Goal: Complete application form: Complete application form

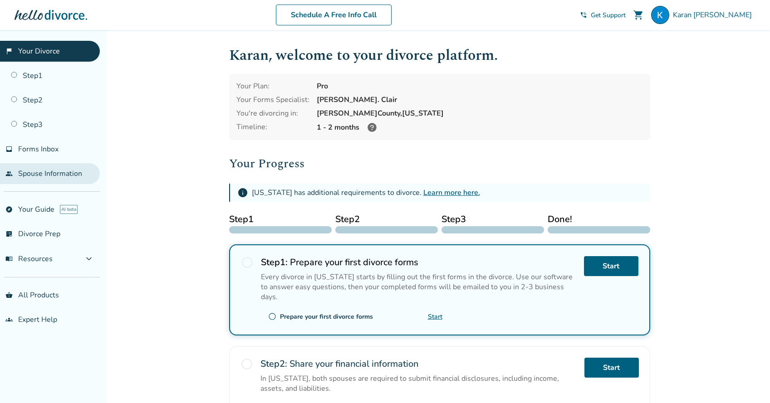
click at [71, 173] on link "people Spouse Information" at bounding box center [50, 173] width 100 height 21
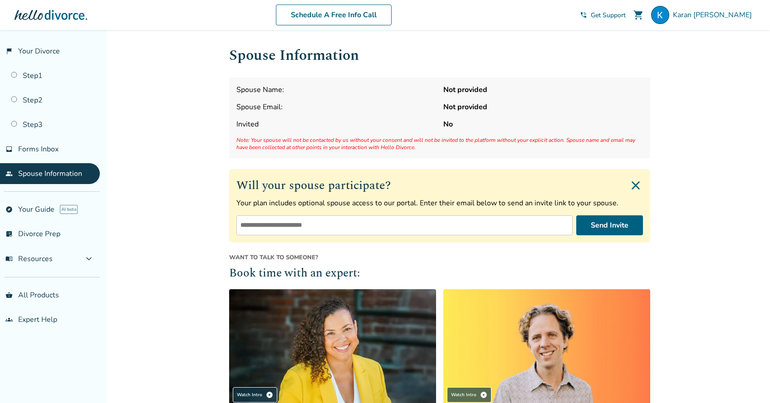
click at [313, 222] on input "email" at bounding box center [404, 226] width 336 height 20
type input "*"
type input "**********"
click at [608, 227] on button "Send Invite" at bounding box center [609, 226] width 67 height 20
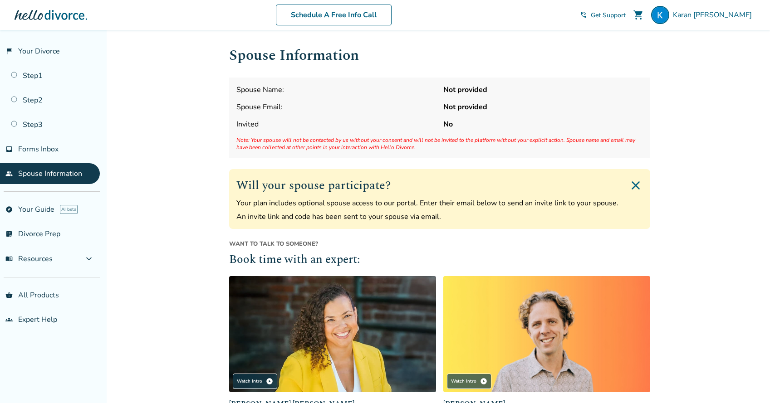
click at [297, 205] on p "Your plan includes optional spouse access to our portal. Enter their email belo…" at bounding box center [439, 203] width 407 height 10
click at [58, 51] on link "flag_2 Your Divorce" at bounding box center [50, 51] width 100 height 21
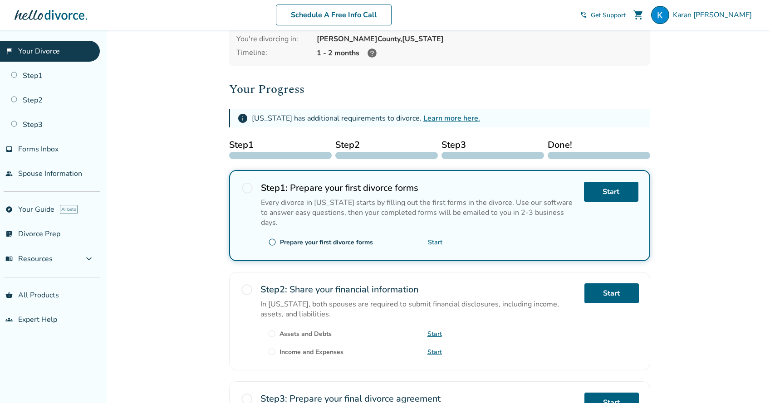
scroll to position [89, 0]
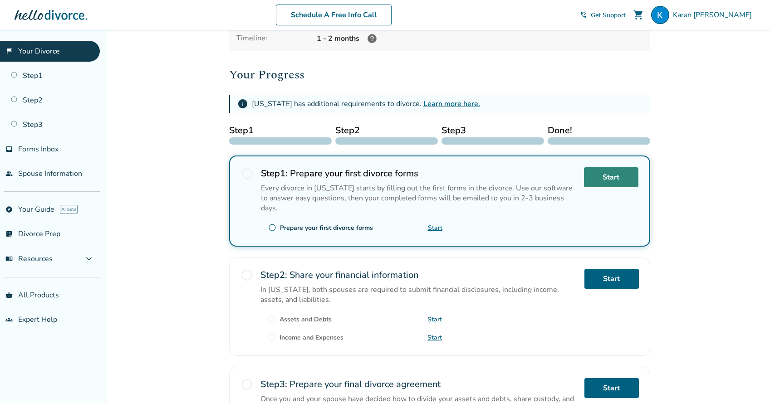
click at [608, 179] on link "Start" at bounding box center [611, 177] width 54 height 20
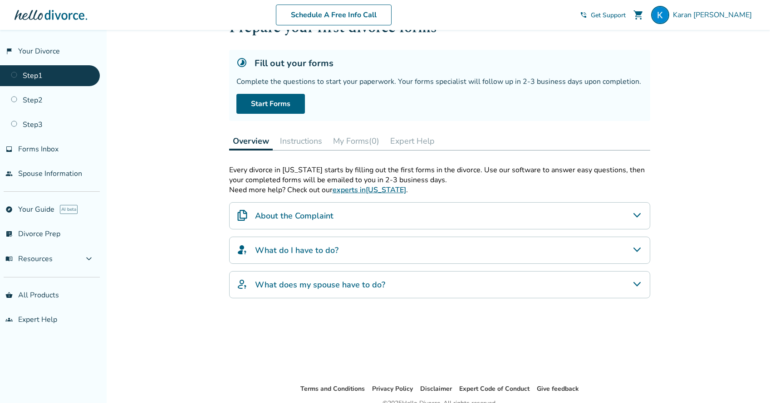
scroll to position [43, 0]
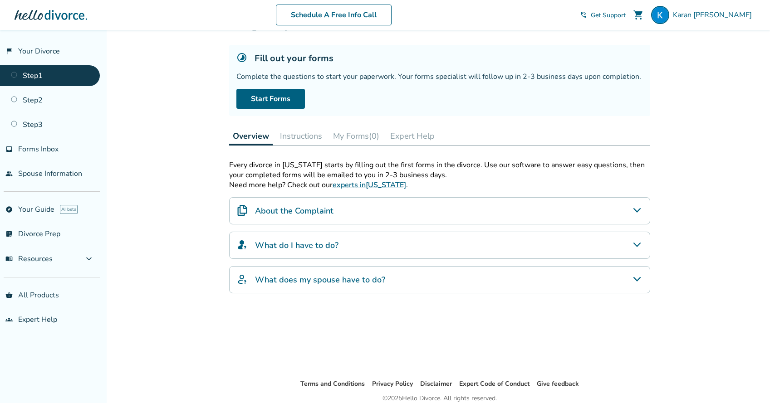
click at [402, 205] on div "About the Complaint" at bounding box center [439, 210] width 421 height 27
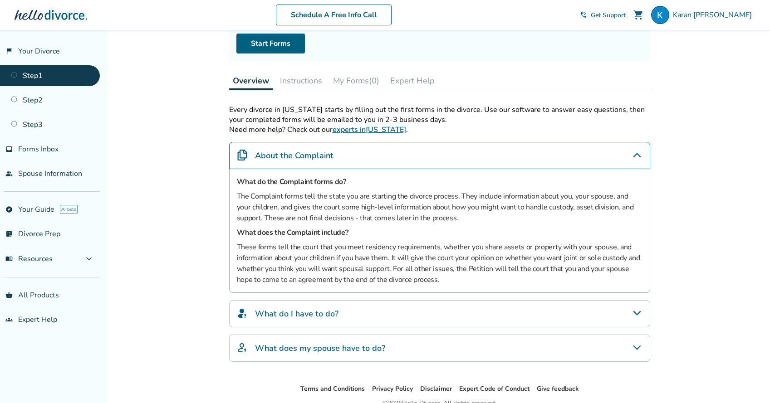
scroll to position [99, 0]
click at [630, 155] on div "About the Complaint" at bounding box center [439, 154] width 421 height 27
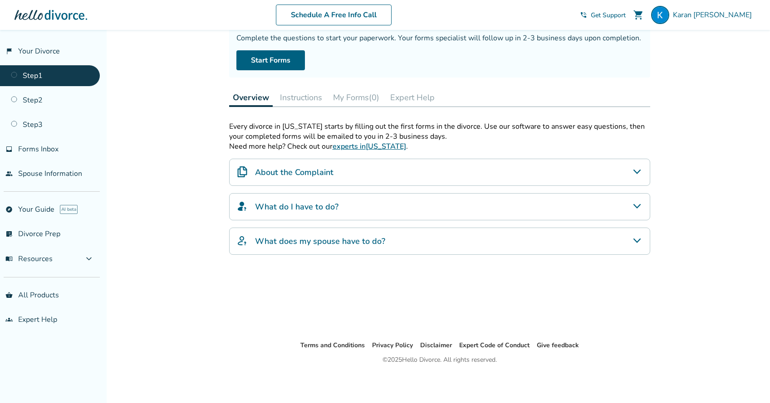
click at [452, 216] on div "What do I have to do?" at bounding box center [439, 206] width 421 height 27
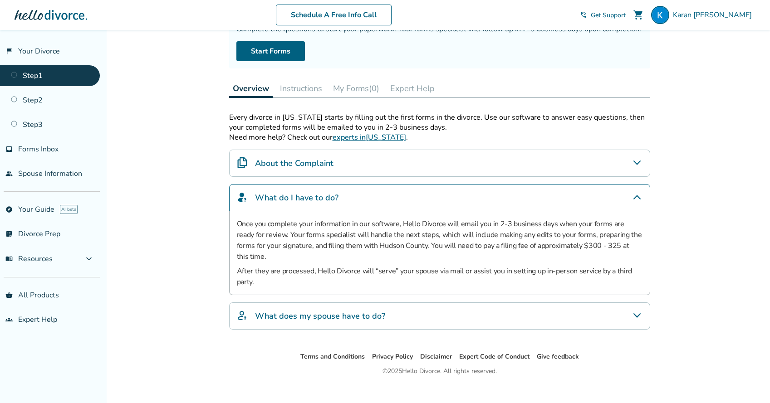
click at [636, 199] on icon "What do I have to do?" at bounding box center [637, 197] width 11 height 11
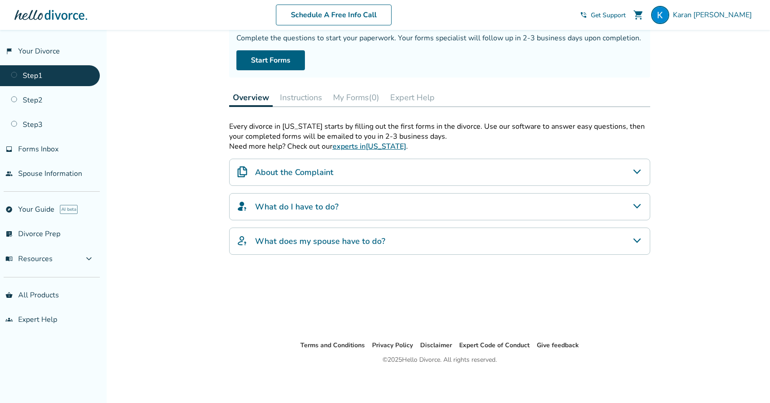
click at [580, 239] on div "What does my spouse have to do?" at bounding box center [439, 241] width 421 height 27
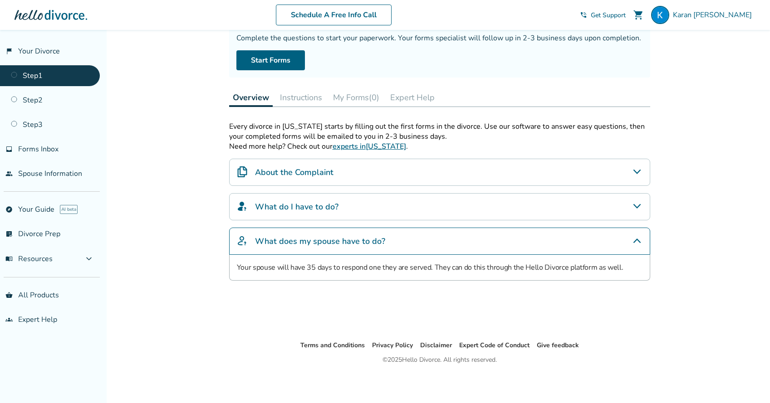
click at [580, 239] on div "What does my spouse have to do?" at bounding box center [439, 241] width 421 height 27
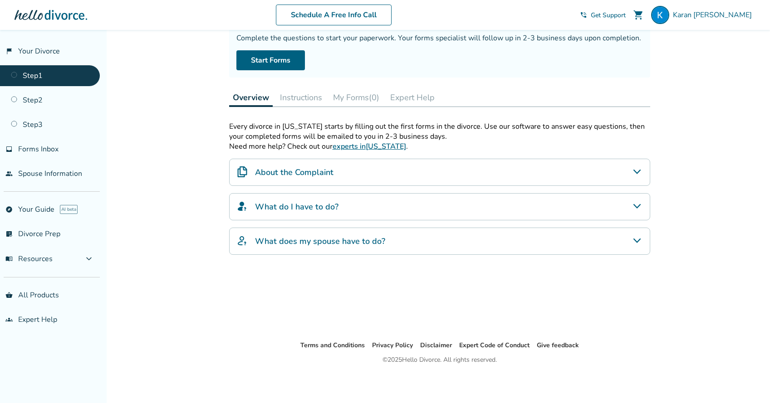
click at [306, 98] on button "Instructions" at bounding box center [300, 97] width 49 height 18
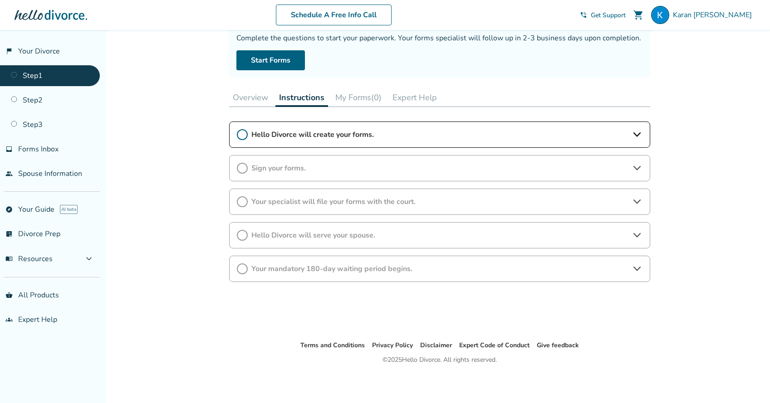
click at [356, 132] on span "Hello Divorce will create your forms." at bounding box center [439, 135] width 377 height 10
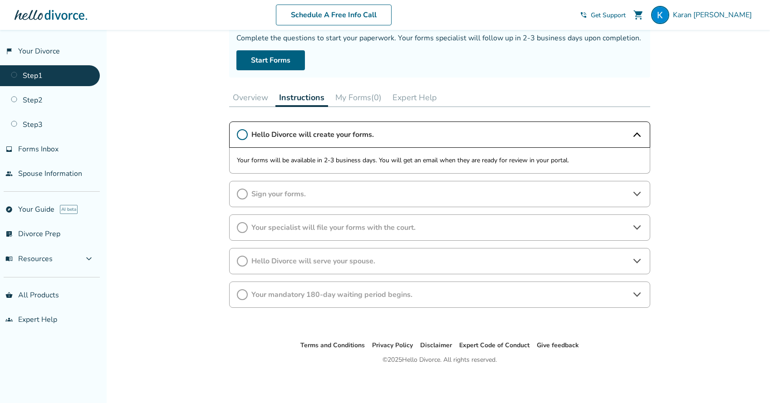
click at [454, 194] on span "Sign your forms." at bounding box center [439, 194] width 377 height 10
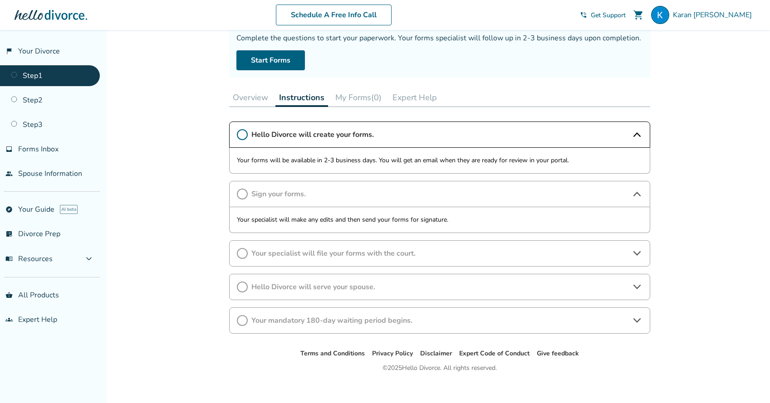
click at [446, 239] on div "Hello Divorce will create your forms. Your forms will be available in 2-3 busin…" at bounding box center [439, 228] width 421 height 212
click at [446, 287] on span "Hello Divorce will serve your spouse." at bounding box center [439, 287] width 377 height 10
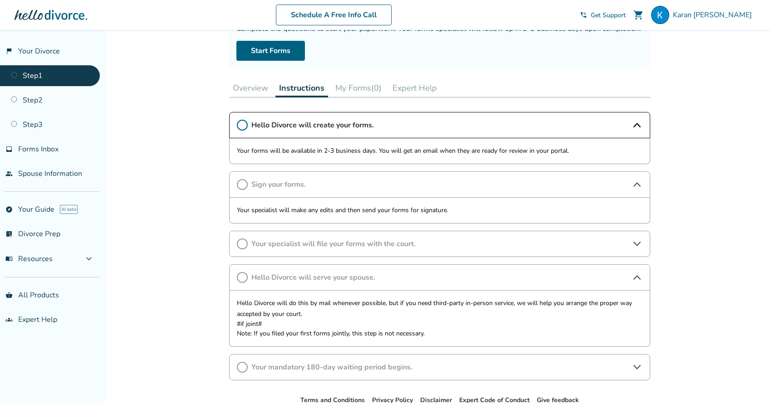
scroll to position [93, 0]
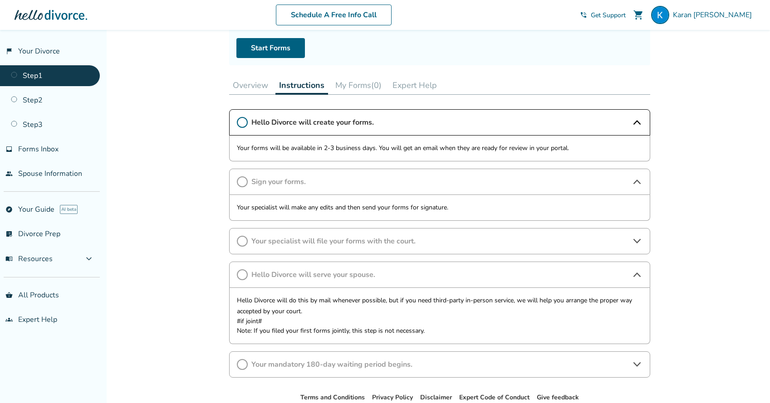
click at [433, 353] on div "Your mandatory 180-day waiting period begins." at bounding box center [439, 365] width 421 height 26
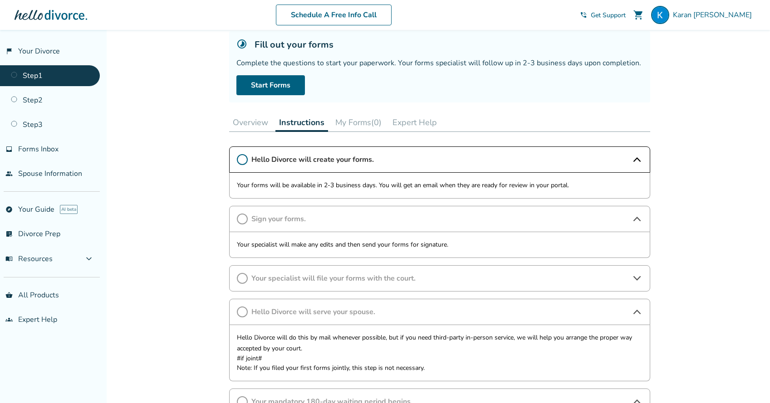
scroll to position [44, 0]
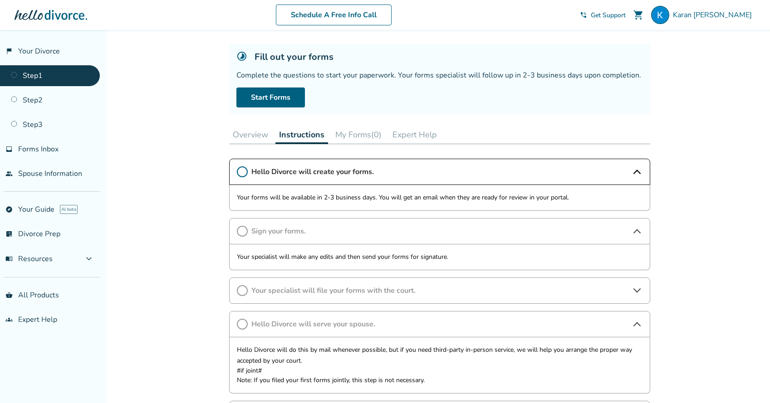
click at [360, 141] on button "My Forms (0)" at bounding box center [359, 135] width 54 height 18
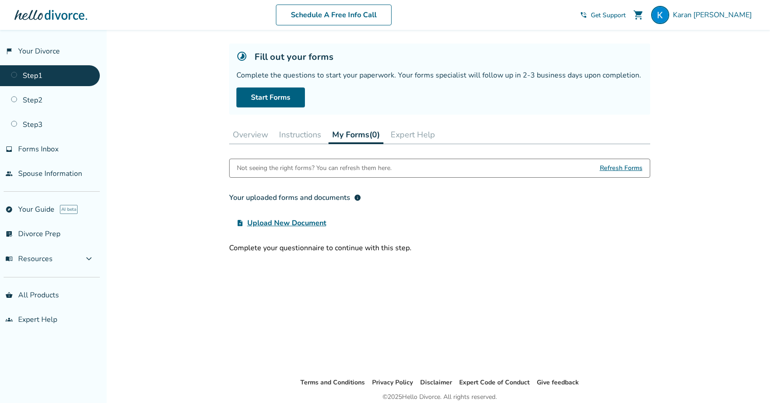
click at [397, 144] on div "Step 0 1 Prepare your first divorce forms Fill out your forms Complete the ques…" at bounding box center [439, 181] width 421 height 363
click at [402, 139] on button "Expert Help" at bounding box center [413, 135] width 52 height 18
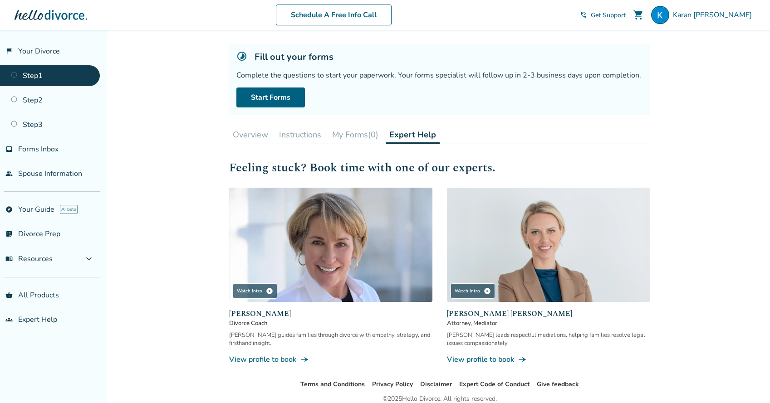
click at [244, 142] on button "Overview" at bounding box center [250, 135] width 43 height 18
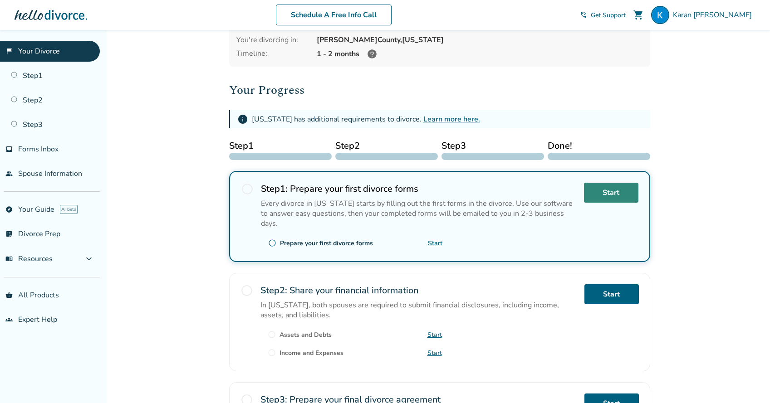
scroll to position [115, 0]
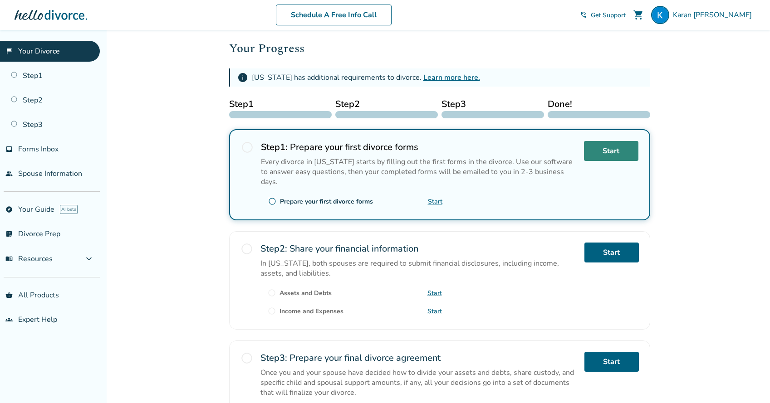
click at [617, 153] on link "Start" at bounding box center [611, 151] width 54 height 20
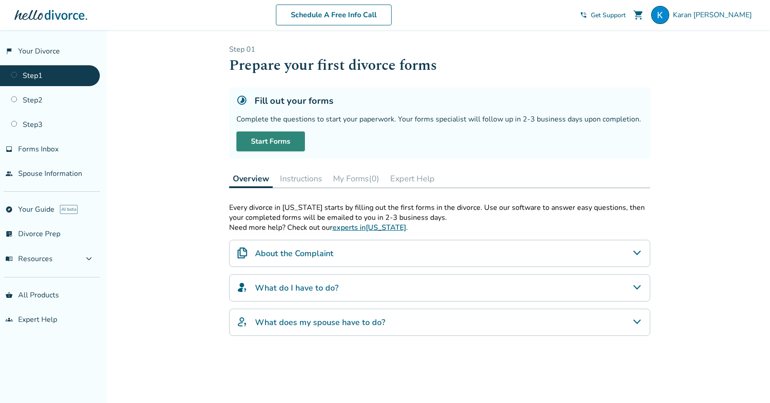
click at [278, 143] on link "Start Forms" at bounding box center [270, 142] width 69 height 20
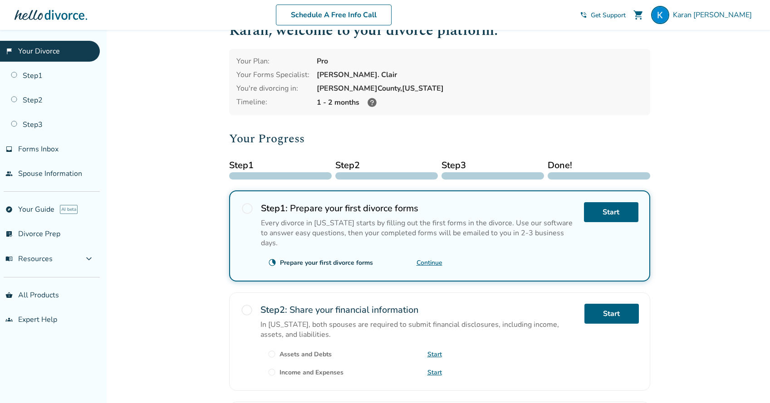
scroll to position [26, 0]
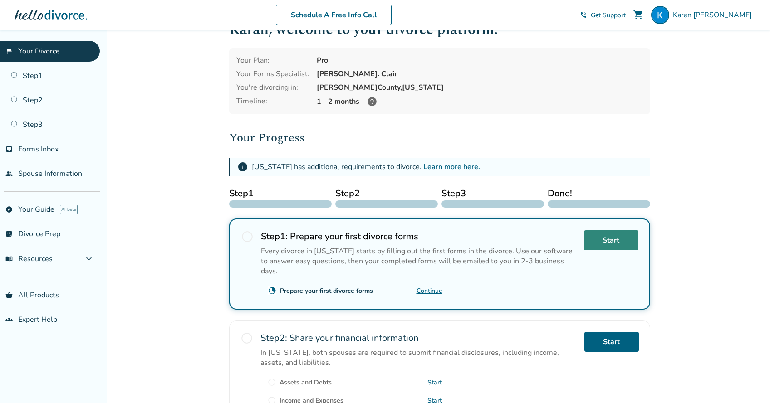
click at [602, 238] on link "Start" at bounding box center [611, 240] width 54 height 20
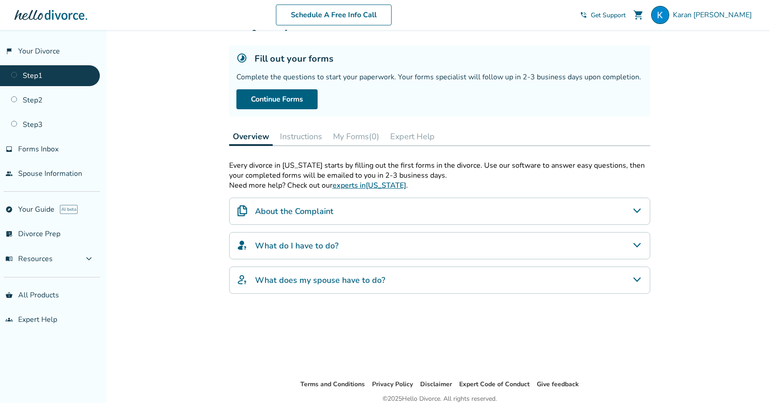
scroll to position [30, 0]
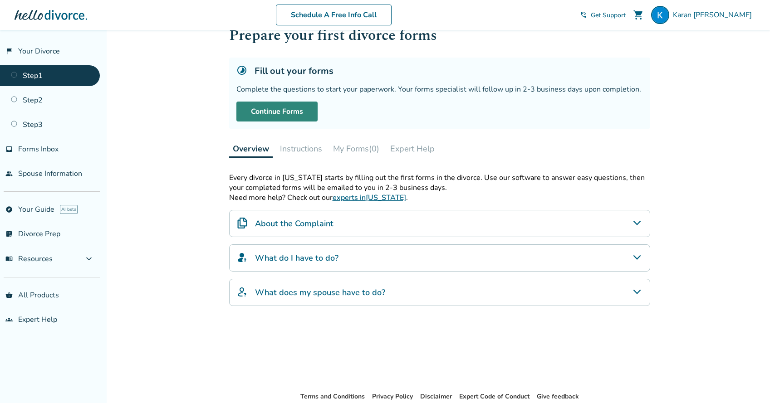
click at [296, 107] on link "Continue Forms" at bounding box center [276, 112] width 81 height 20
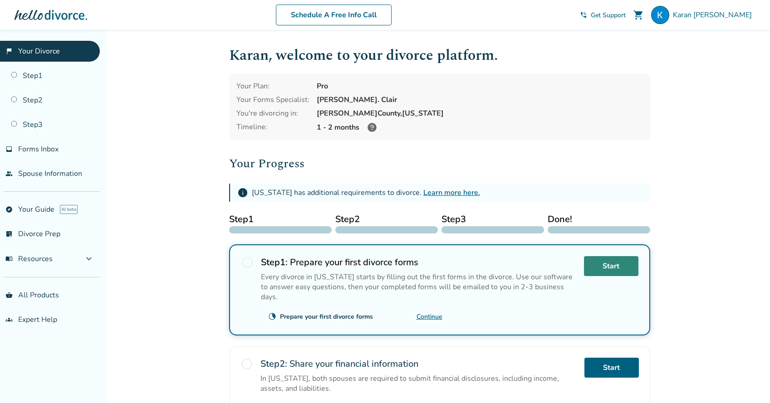
click at [604, 266] on link "Start" at bounding box center [611, 266] width 54 height 20
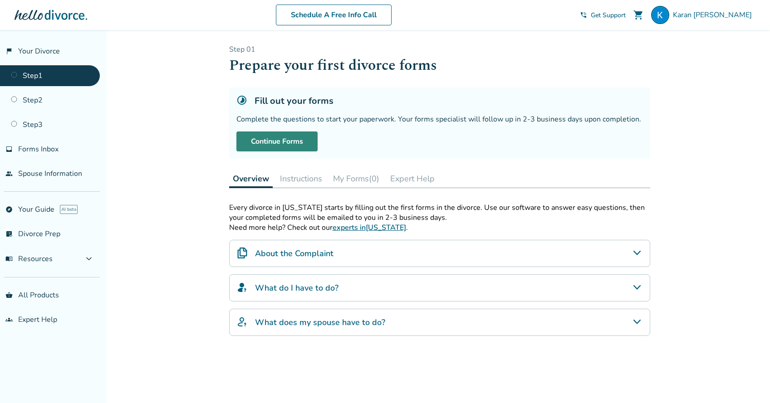
click at [310, 140] on link "Continue Forms" at bounding box center [276, 142] width 81 height 20
